Goal: Task Accomplishment & Management: Use online tool/utility

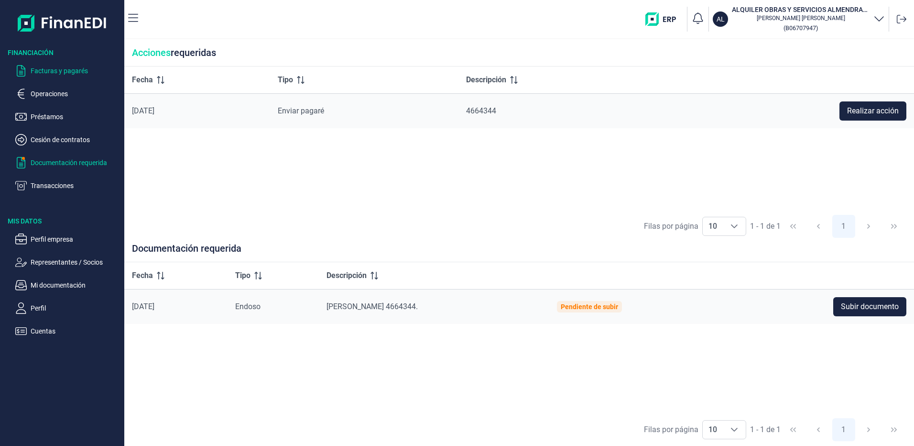
click at [65, 70] on p "Facturas y pagarés" at bounding box center [76, 70] width 90 height 11
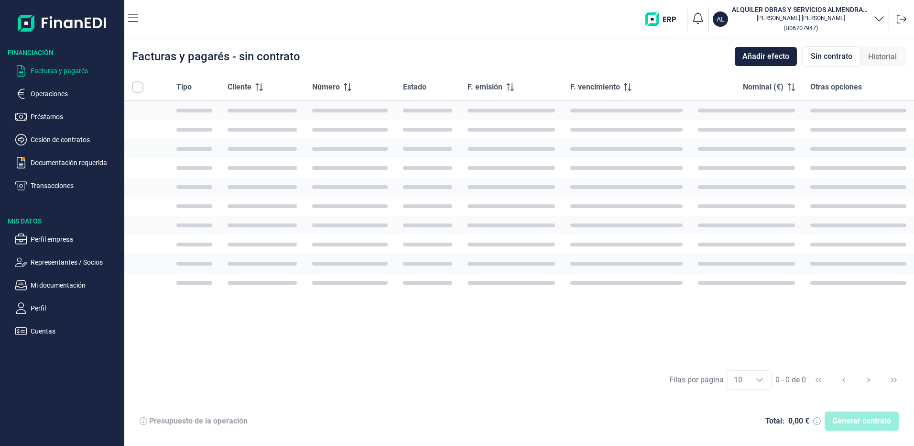
checkbox input "true"
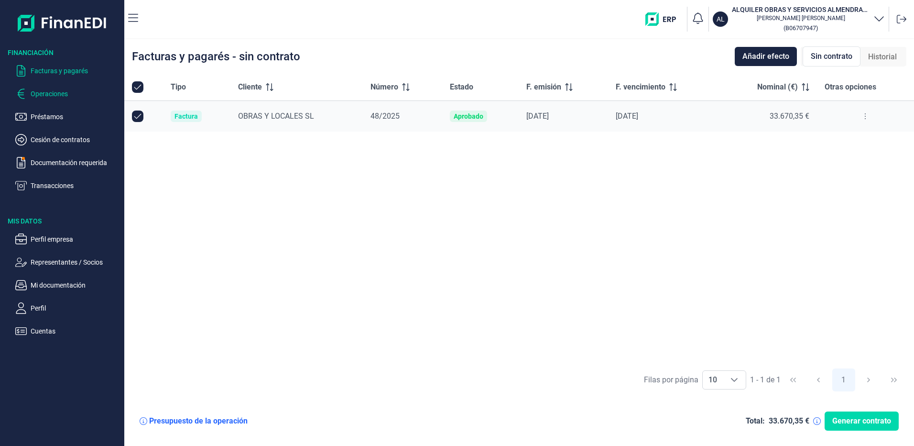
click at [51, 97] on p "Operaciones" at bounding box center [76, 93] width 90 height 11
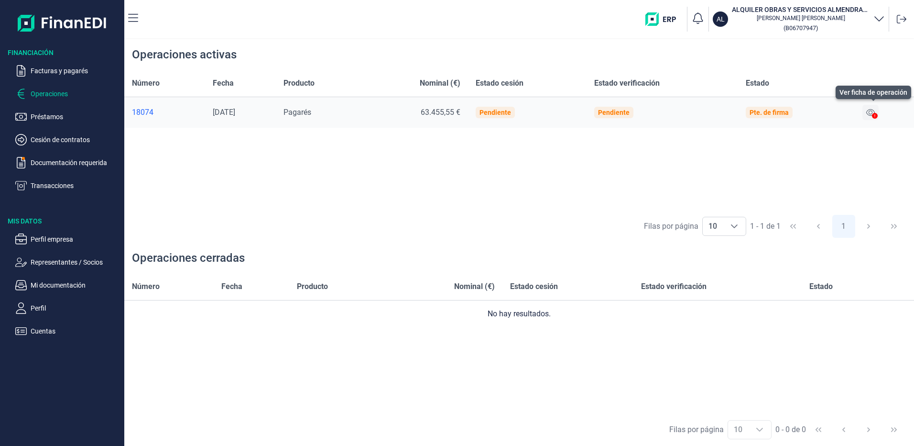
click at [871, 112] on icon at bounding box center [871, 113] width 9 height 8
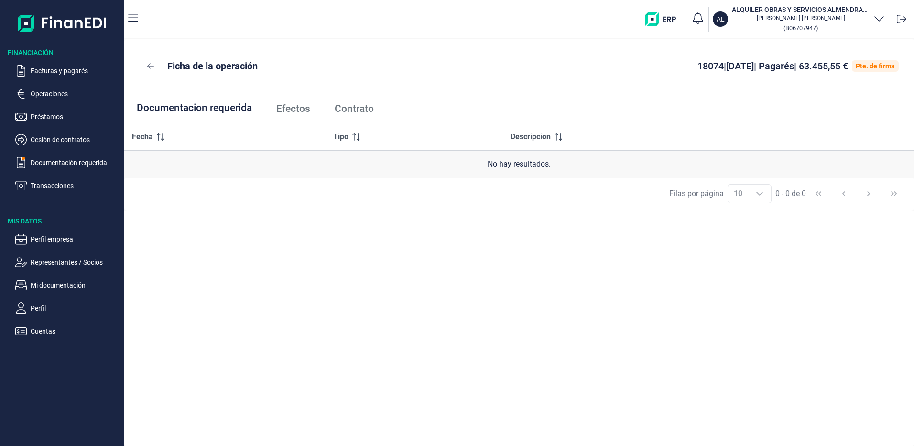
click at [289, 105] on span "Efectos" at bounding box center [293, 109] width 34 height 10
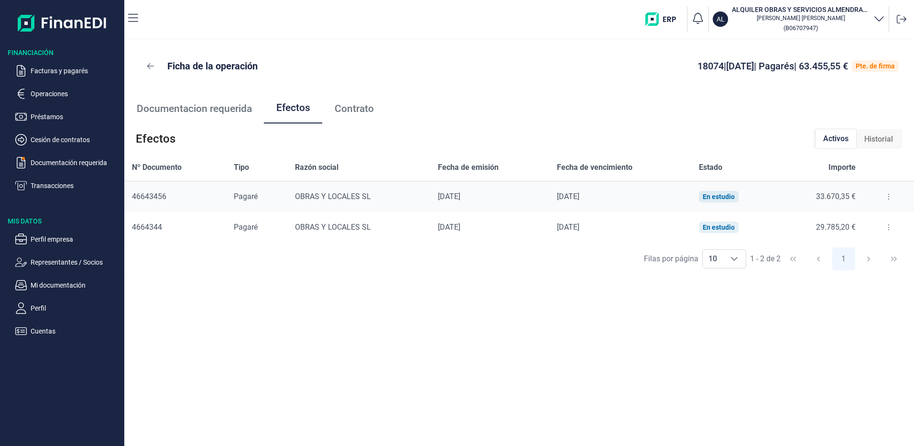
click at [362, 106] on span "Contrato" at bounding box center [354, 109] width 39 height 10
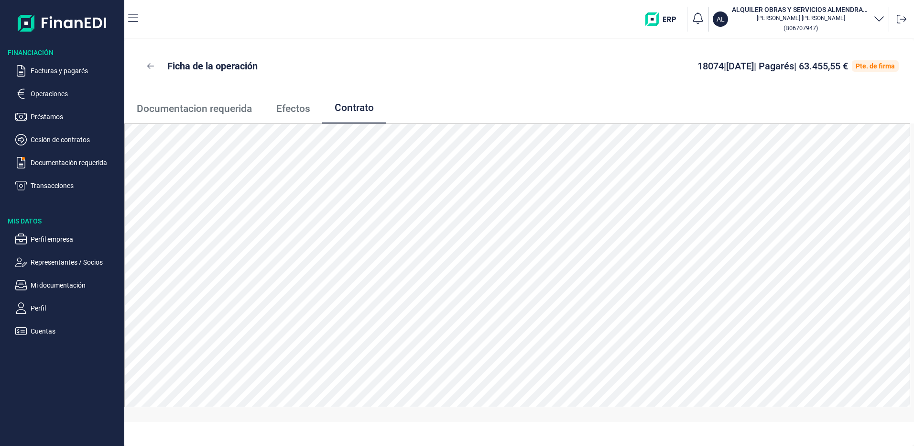
click at [202, 110] on span "Documentacion requerida" at bounding box center [194, 109] width 115 height 10
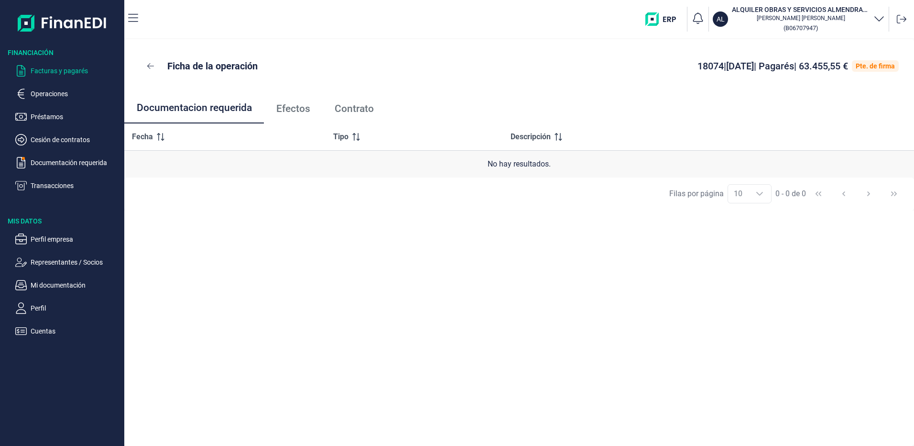
click at [50, 66] on p "Facturas y pagarés" at bounding box center [76, 70] width 90 height 11
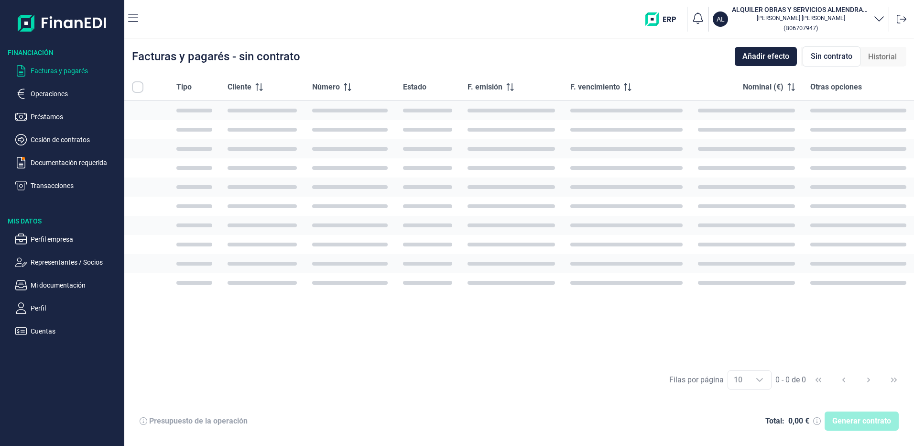
checkbox input "true"
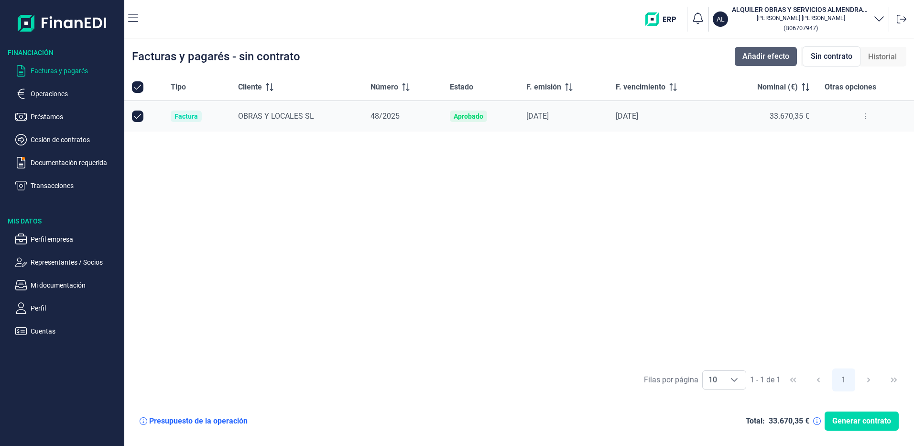
click at [773, 52] on span "Añadir efecto" at bounding box center [766, 56] width 47 height 11
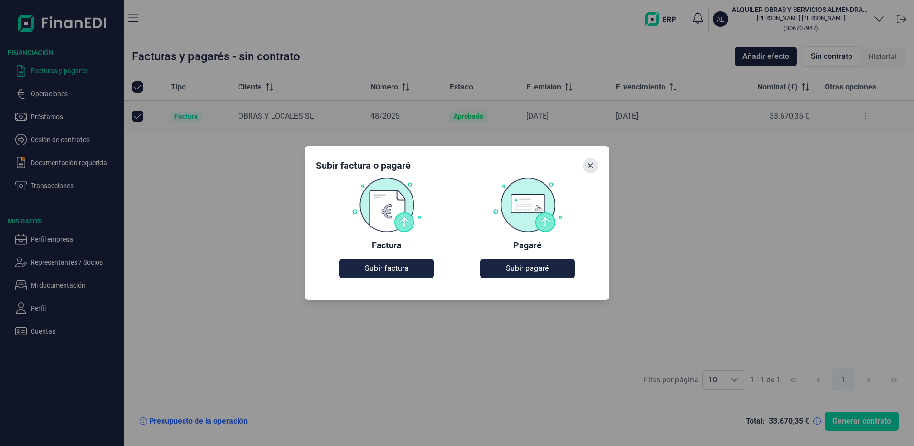
click at [593, 165] on icon "Close" at bounding box center [591, 166] width 8 height 8
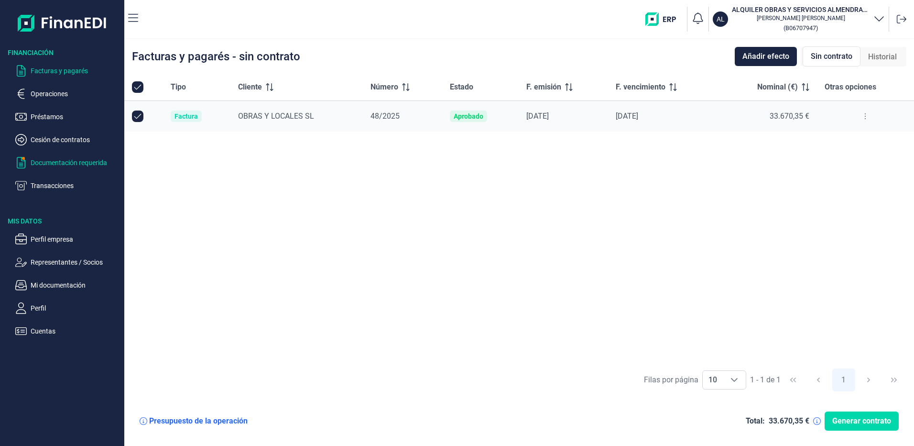
click at [68, 161] on p "Documentación requerida" at bounding box center [76, 162] width 90 height 11
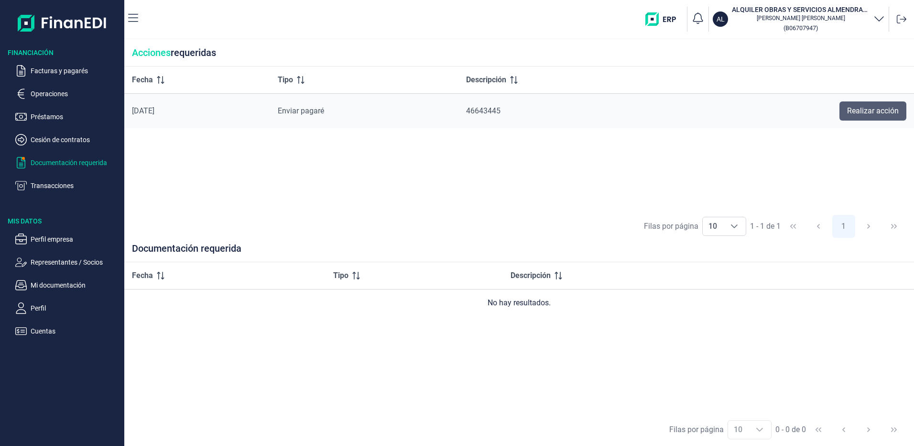
click at [871, 108] on span "Realizar acción" at bounding box center [873, 110] width 52 height 11
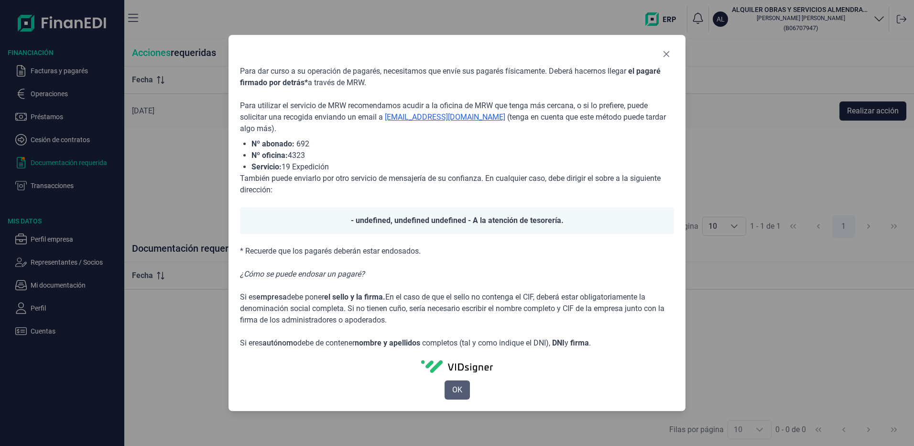
click at [462, 387] on button "OK" at bounding box center [457, 389] width 25 height 19
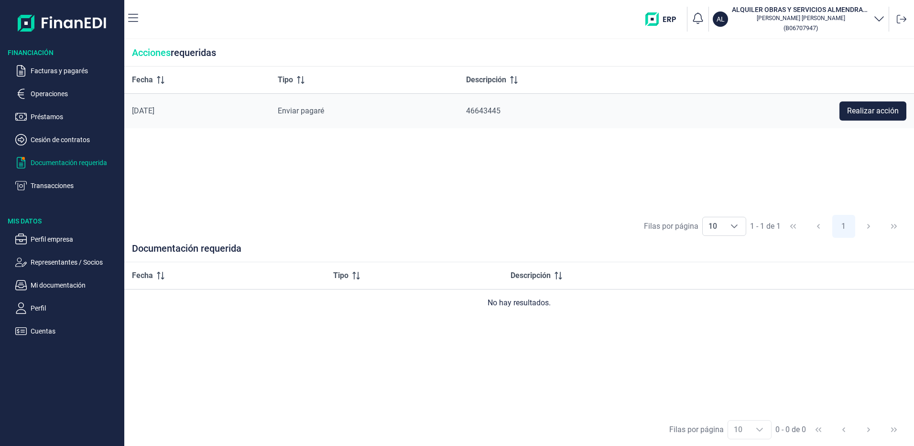
click at [55, 108] on ul "Facturas y pagarés Operaciones Préstamos Cesión de contratos Documentación requ…" at bounding box center [62, 124] width 124 height 134
click at [61, 94] on p "Operaciones" at bounding box center [76, 93] width 90 height 11
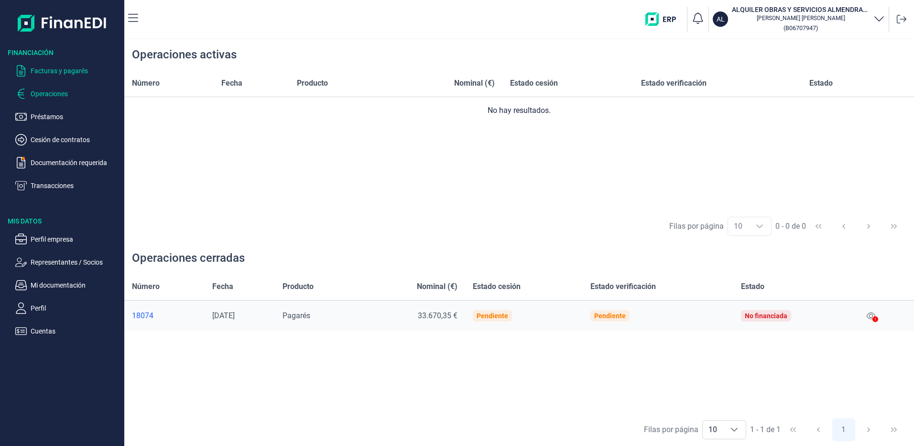
click at [58, 70] on p "Facturas y pagarés" at bounding box center [76, 70] width 90 height 11
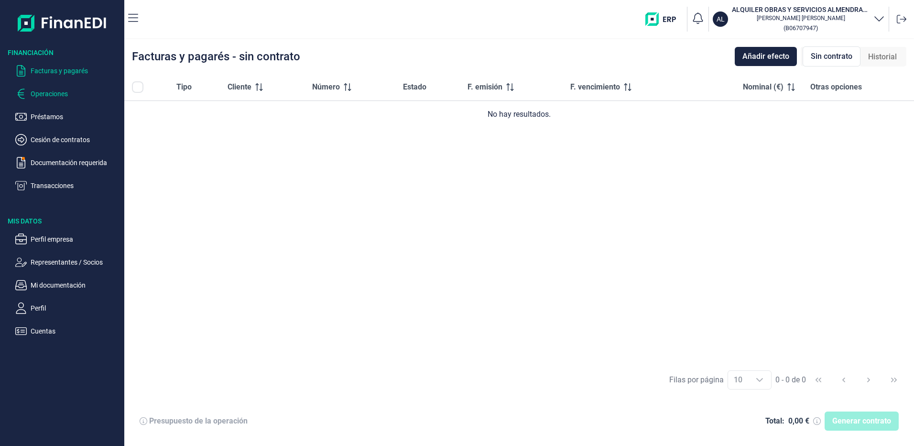
click at [56, 94] on p "Operaciones" at bounding box center [76, 93] width 90 height 11
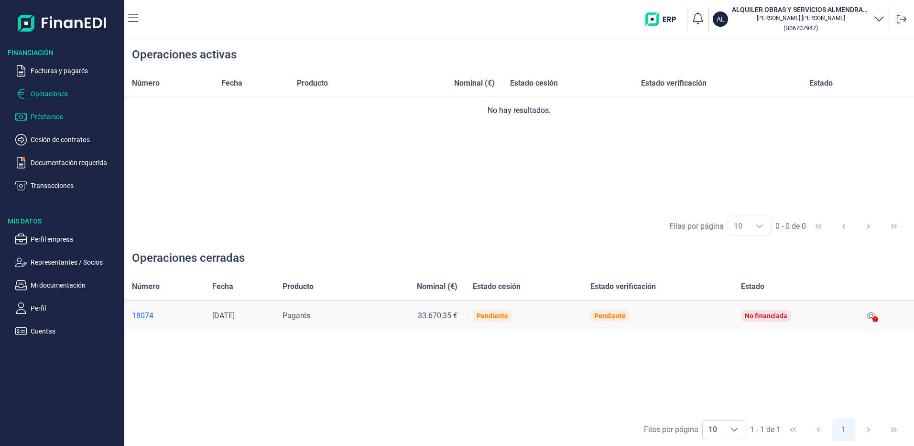
click at [50, 116] on p "Préstamos" at bounding box center [76, 116] width 90 height 11
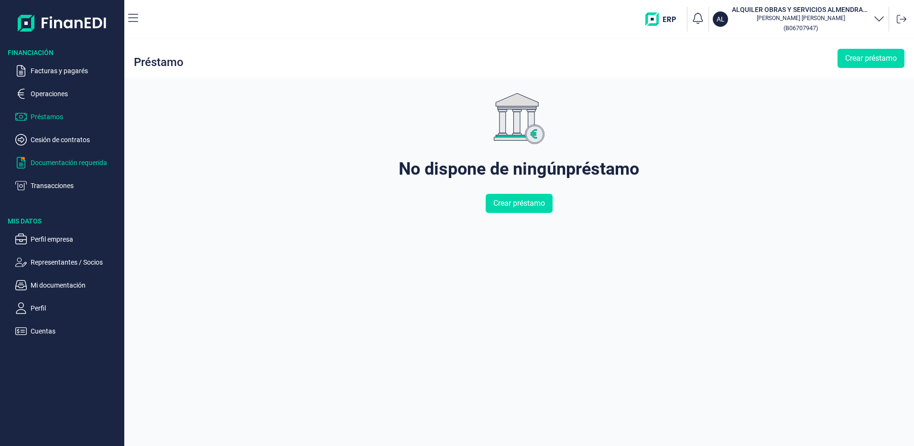
click at [41, 166] on p "Documentación requerida" at bounding box center [76, 162] width 90 height 11
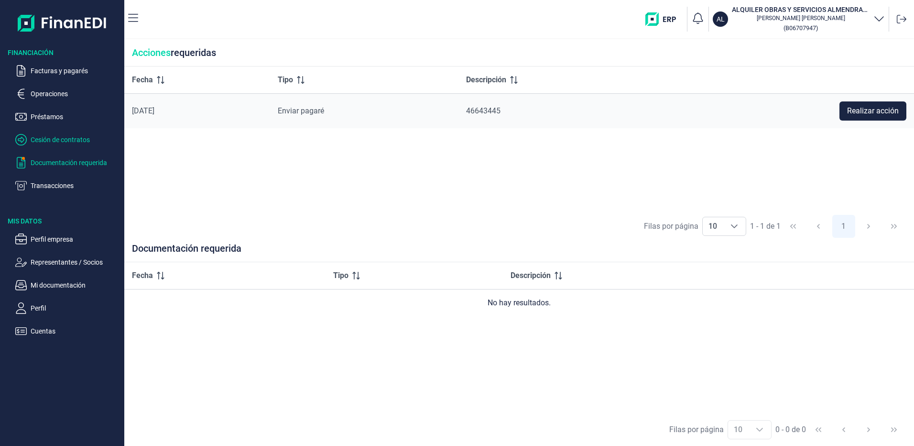
click at [48, 135] on p "Cesión de contratos" at bounding box center [76, 139] width 90 height 11
